Goal: Find specific page/section: Find specific page/section

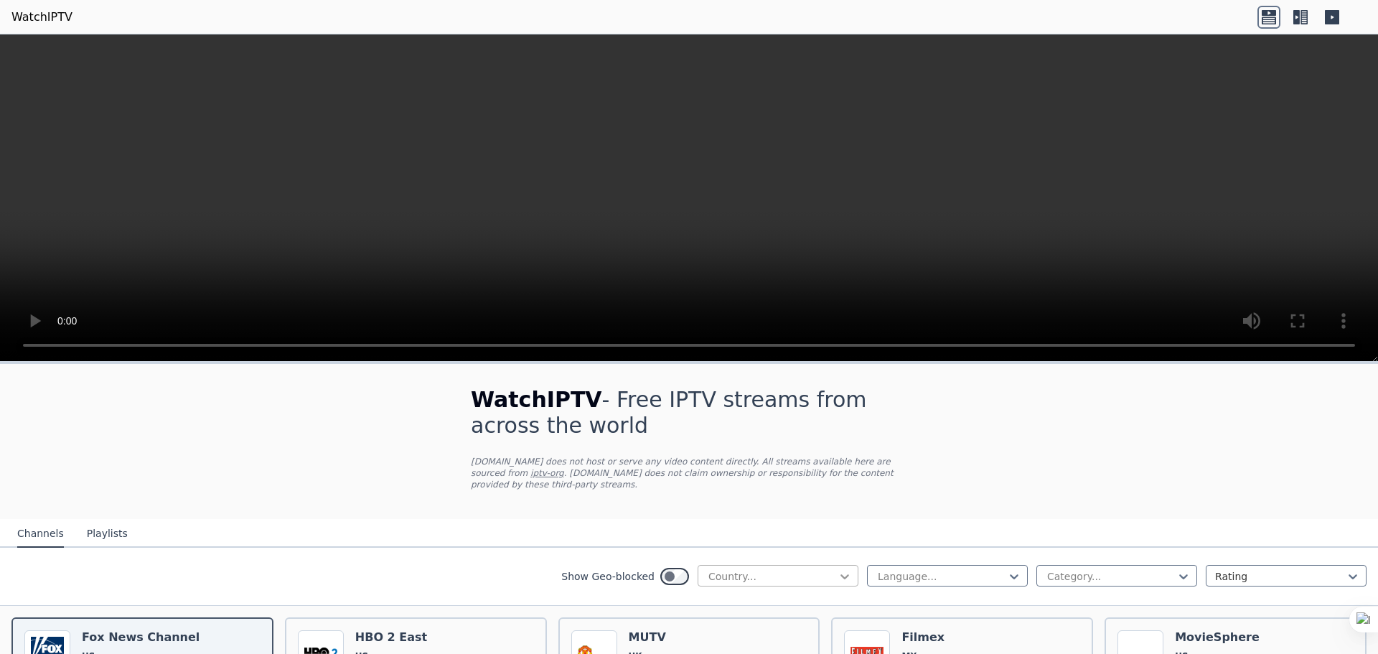
click at [840, 571] on icon at bounding box center [844, 576] width 14 height 14
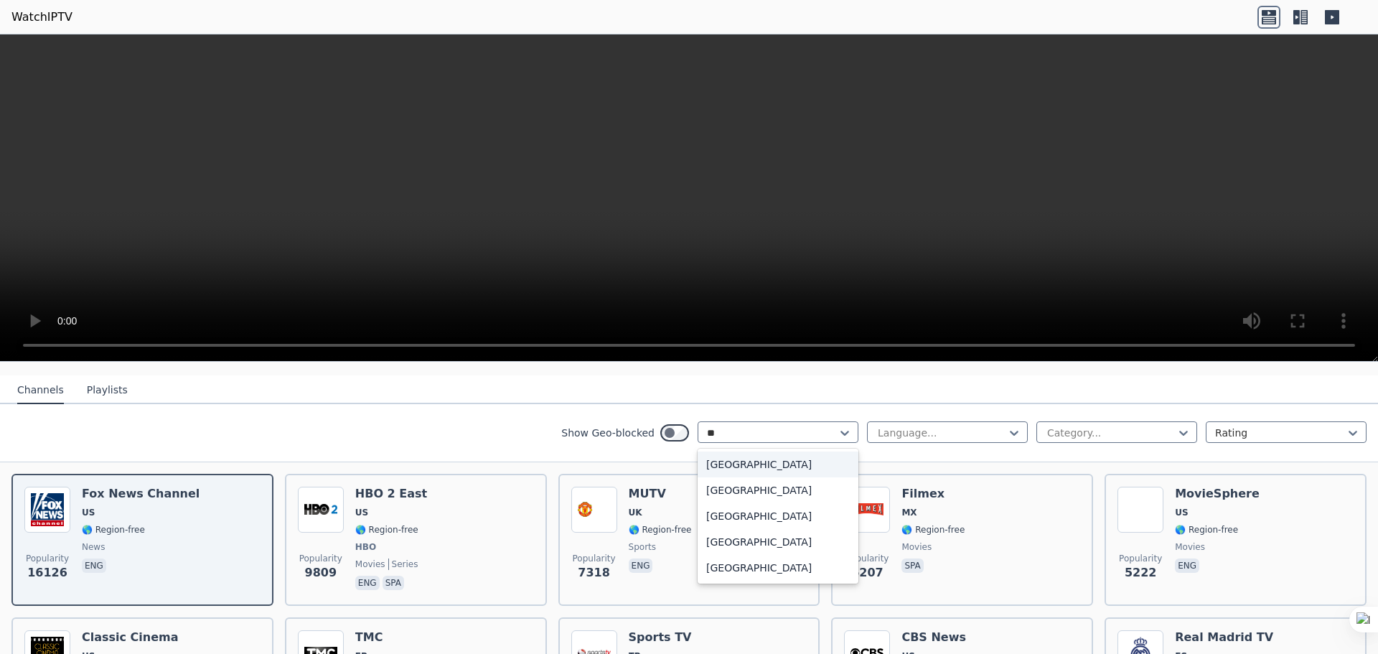
type input "***"
click at [757, 456] on div "[GEOGRAPHIC_DATA]" at bounding box center [778, 464] width 161 height 26
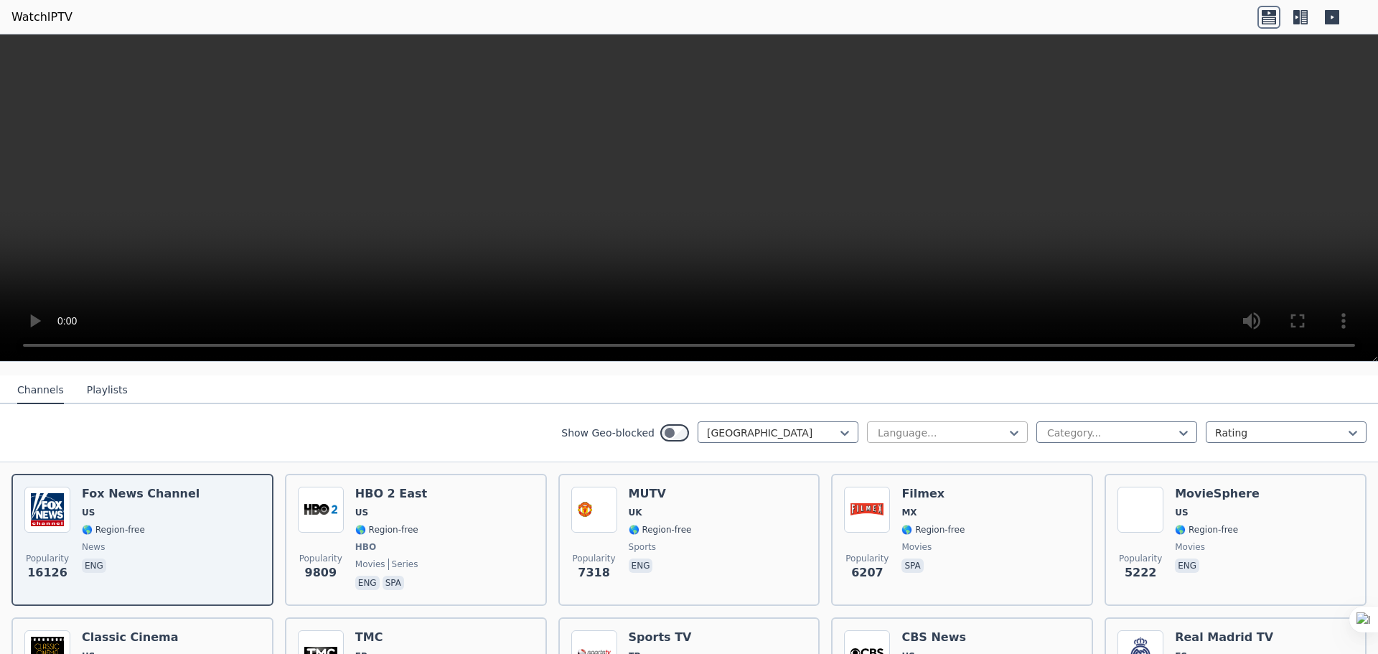
scroll to position [11, 0]
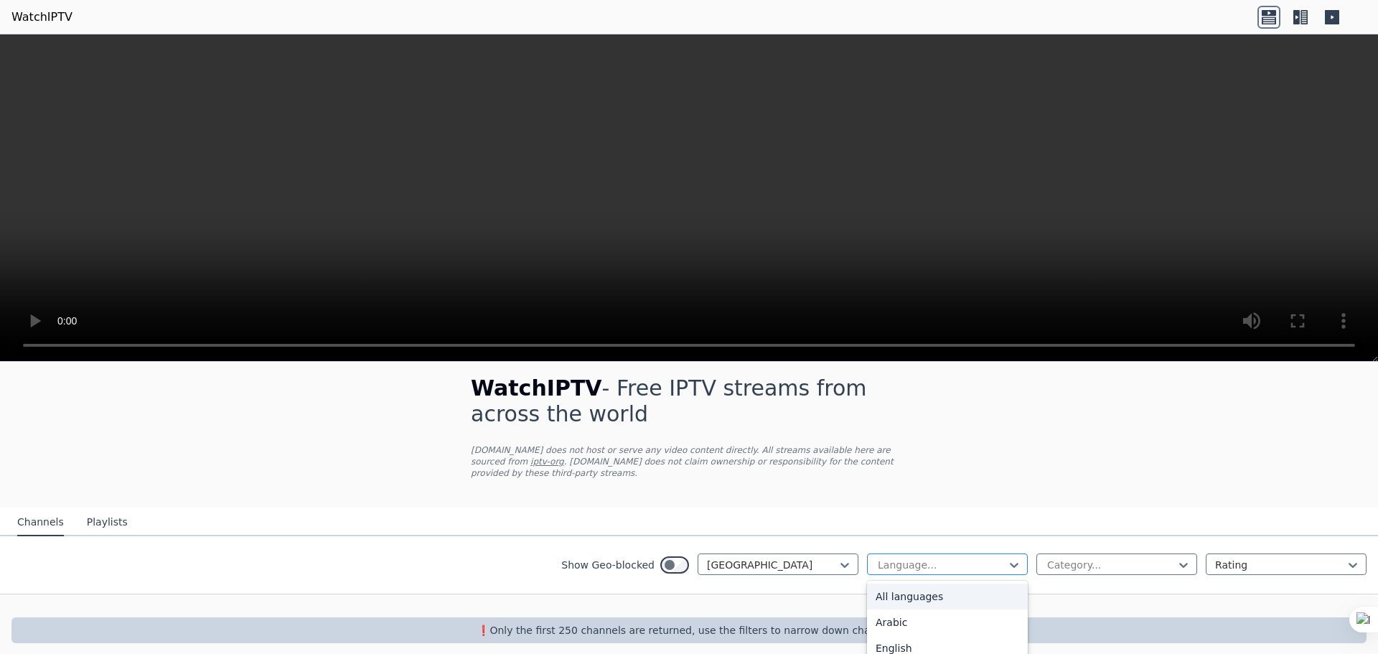
click at [963, 558] on div at bounding box center [941, 565] width 131 height 14
click at [788, 563] on div "[GEOGRAPHIC_DATA]" at bounding box center [778, 564] width 161 height 22
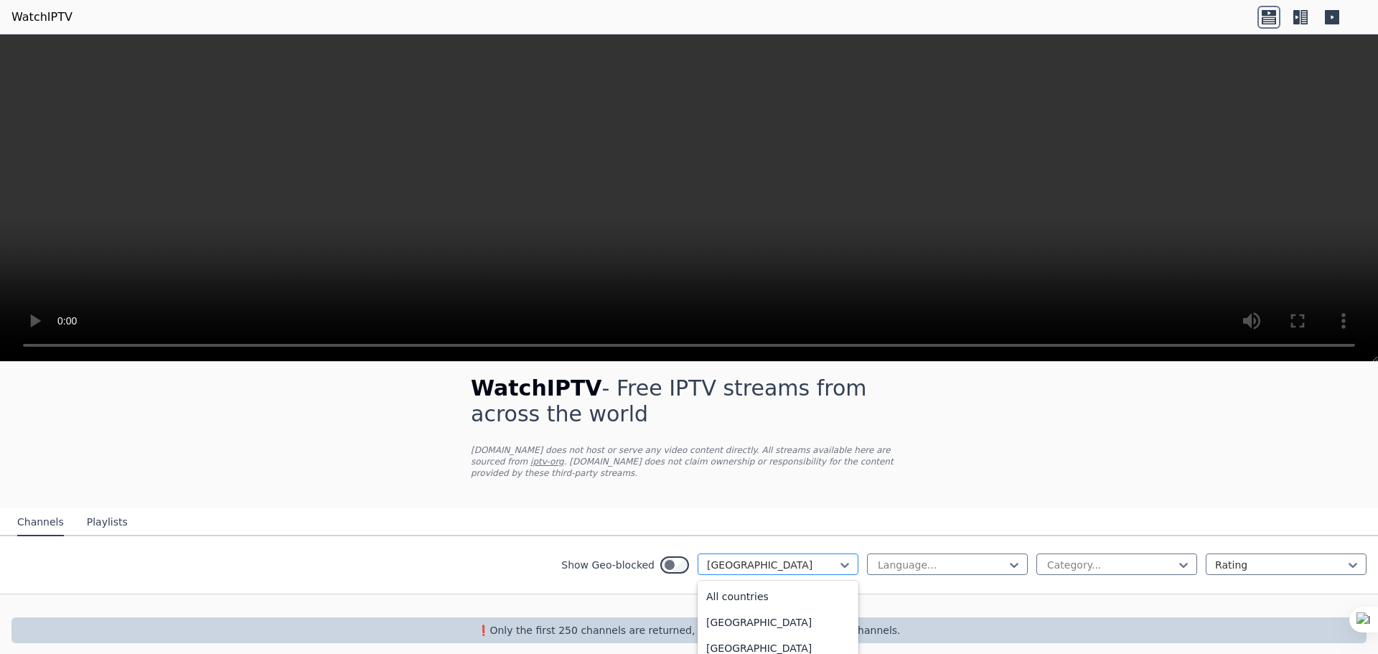
scroll to position [1541, 0]
click at [763, 558] on div at bounding box center [772, 565] width 131 height 14
click at [650, 554] on div "Show Geo-blocked 206 results available. Use Up and Down to choose options, pres…" at bounding box center [709, 564] width 297 height 23
click at [765, 583] on div "All countries" at bounding box center [778, 596] width 161 height 26
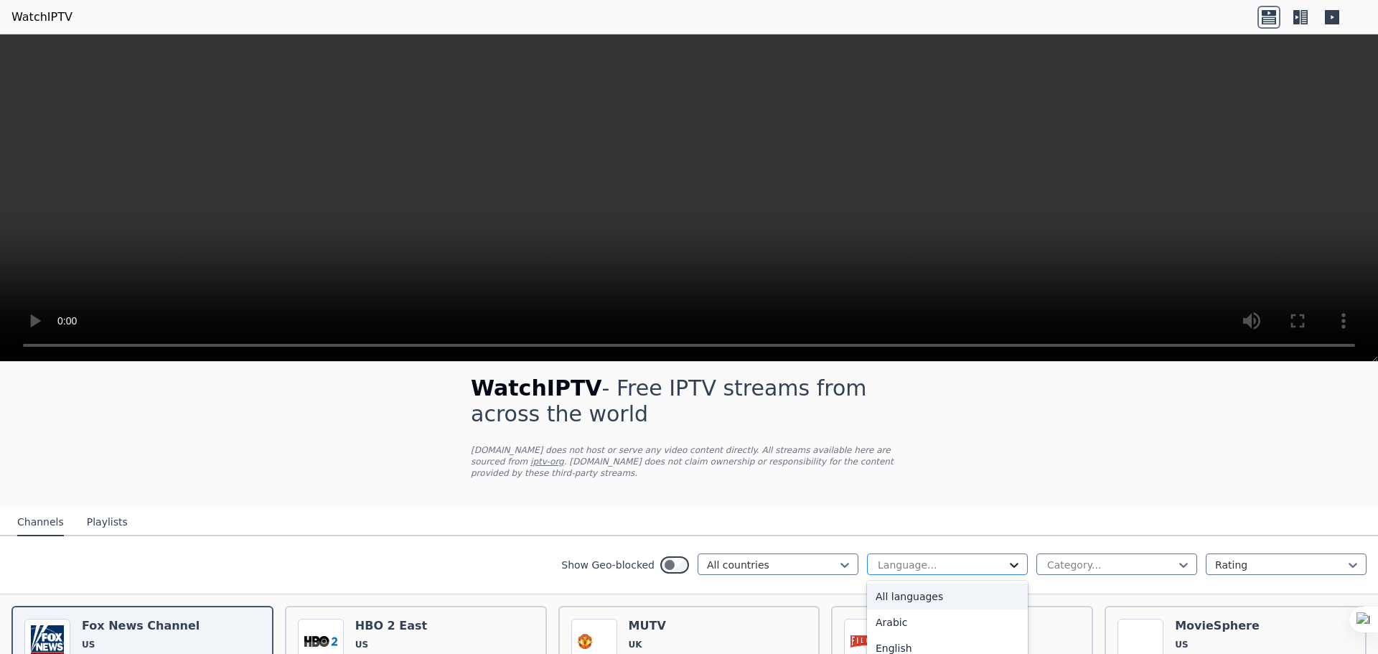
click at [1007, 558] on icon at bounding box center [1014, 565] width 14 height 14
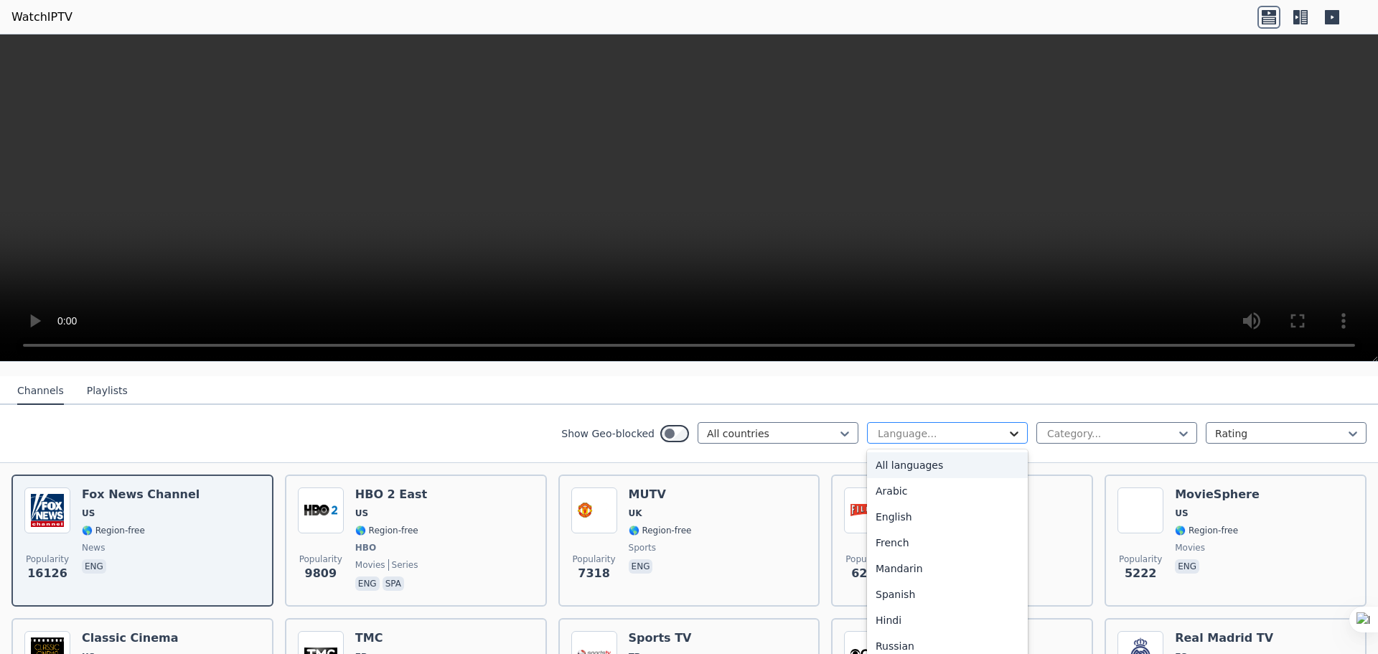
scroll to position [155, 0]
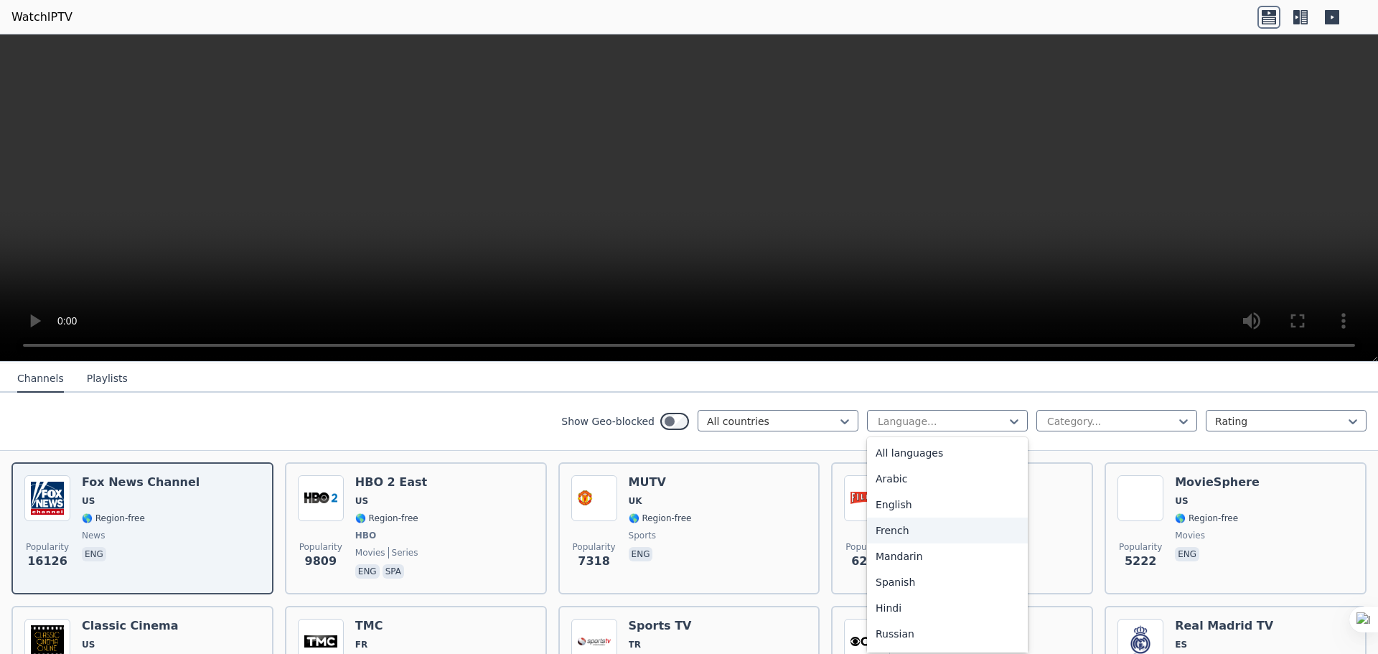
click at [930, 532] on div "French" at bounding box center [947, 530] width 161 height 26
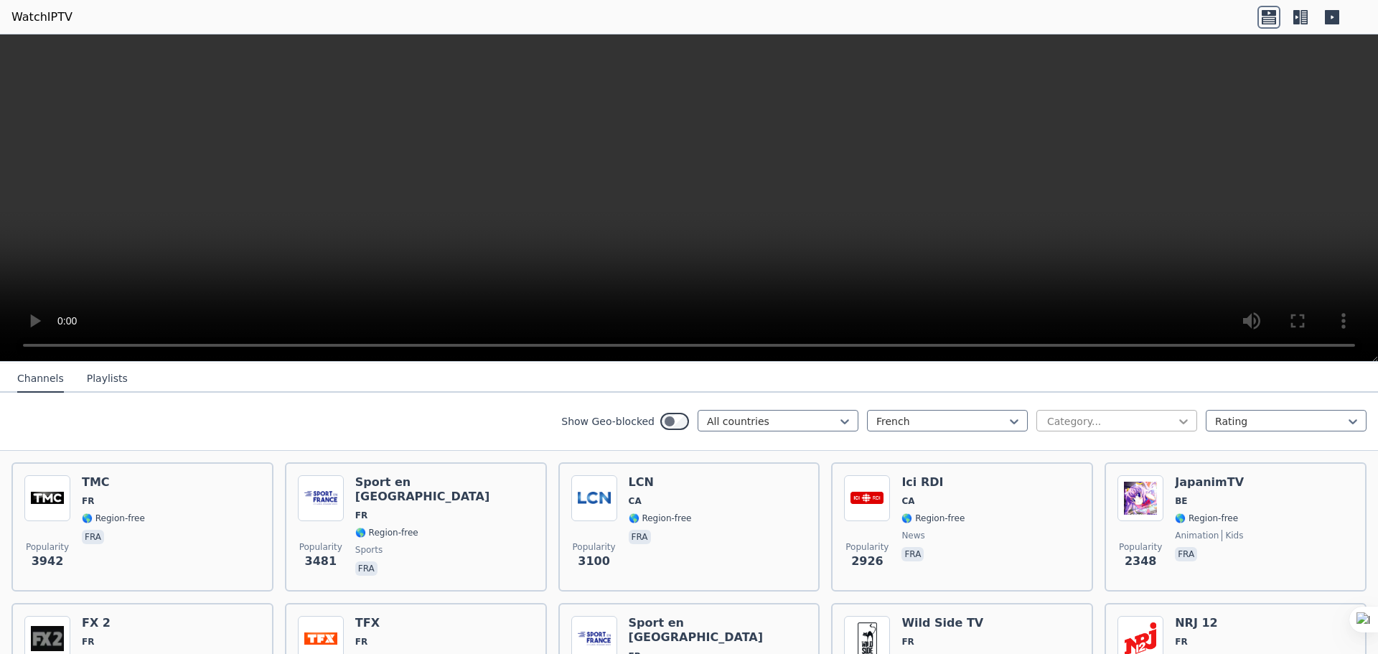
click at [1176, 414] on icon at bounding box center [1183, 421] width 14 height 14
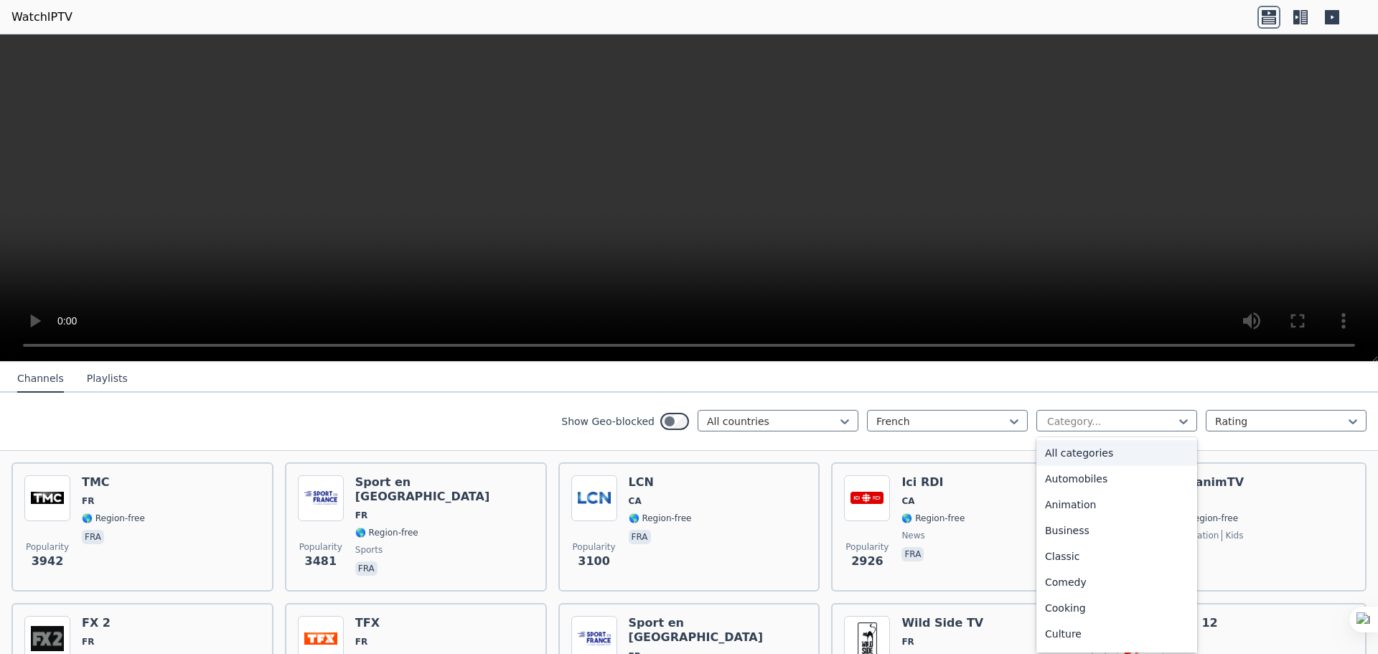
click at [1137, 446] on div "All categories" at bounding box center [1116, 453] width 161 height 26
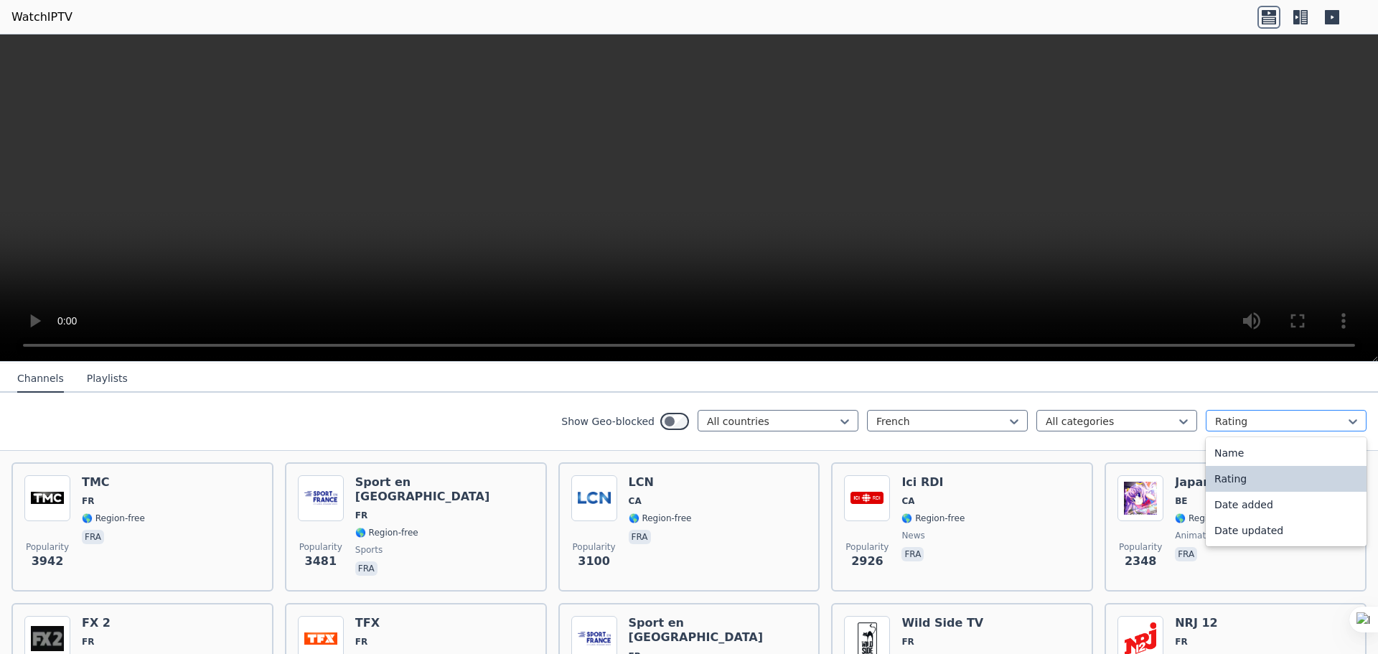
click at [1277, 415] on div at bounding box center [1280, 421] width 131 height 14
click at [1228, 380] on nav "Channels Playlists" at bounding box center [689, 378] width 1378 height 29
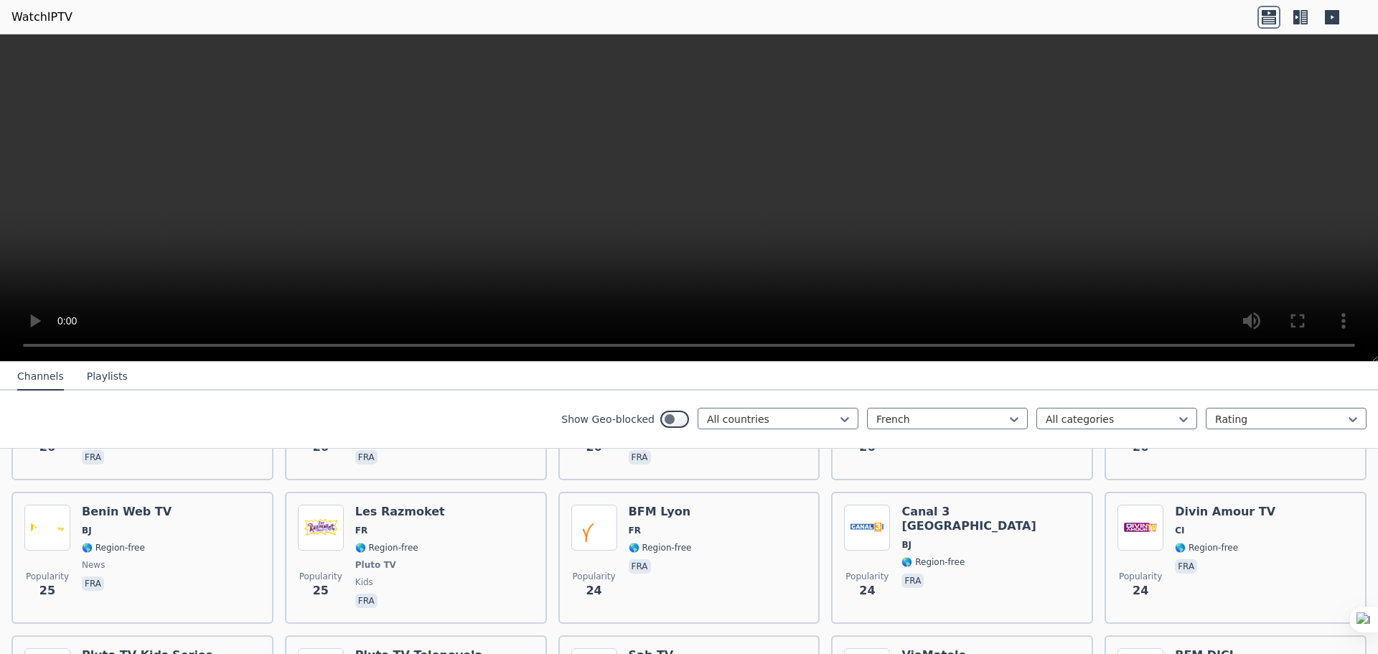
scroll to position [7116, 0]
